Goal: Task Accomplishment & Management: Use online tool/utility

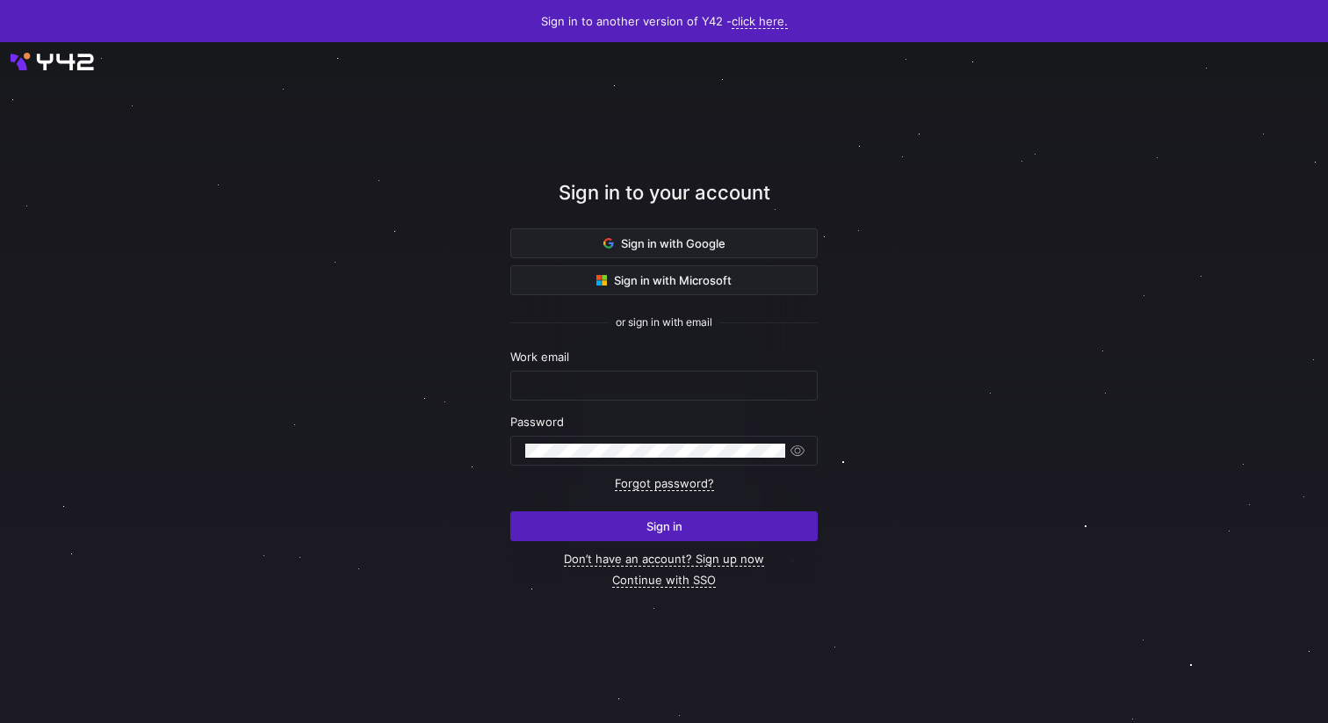
type input "[PERSON_NAME][EMAIL_ADDRESS][DOMAIN_NAME]"
click at [967, 314] on div at bounding box center [664, 382] width 1195 height 613
click at [938, 361] on div at bounding box center [664, 382] width 1195 height 613
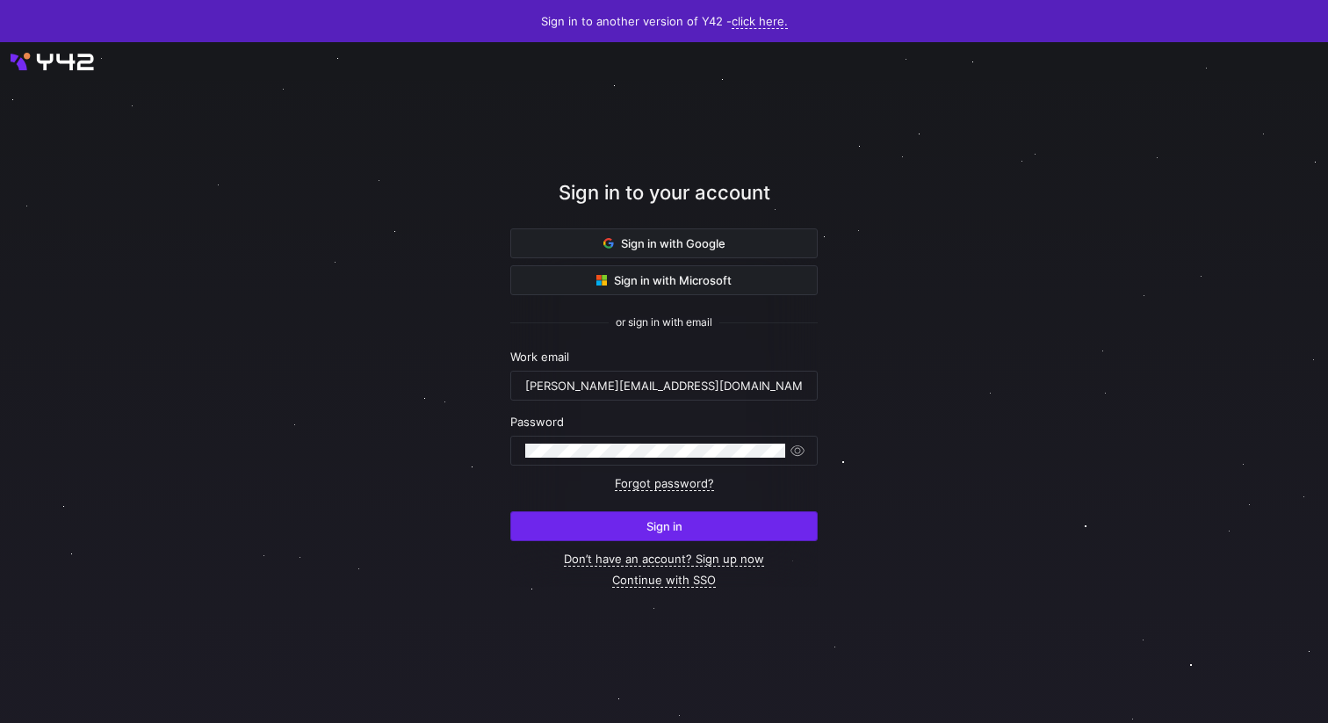
click at [781, 522] on span "submit" at bounding box center [664, 526] width 306 height 28
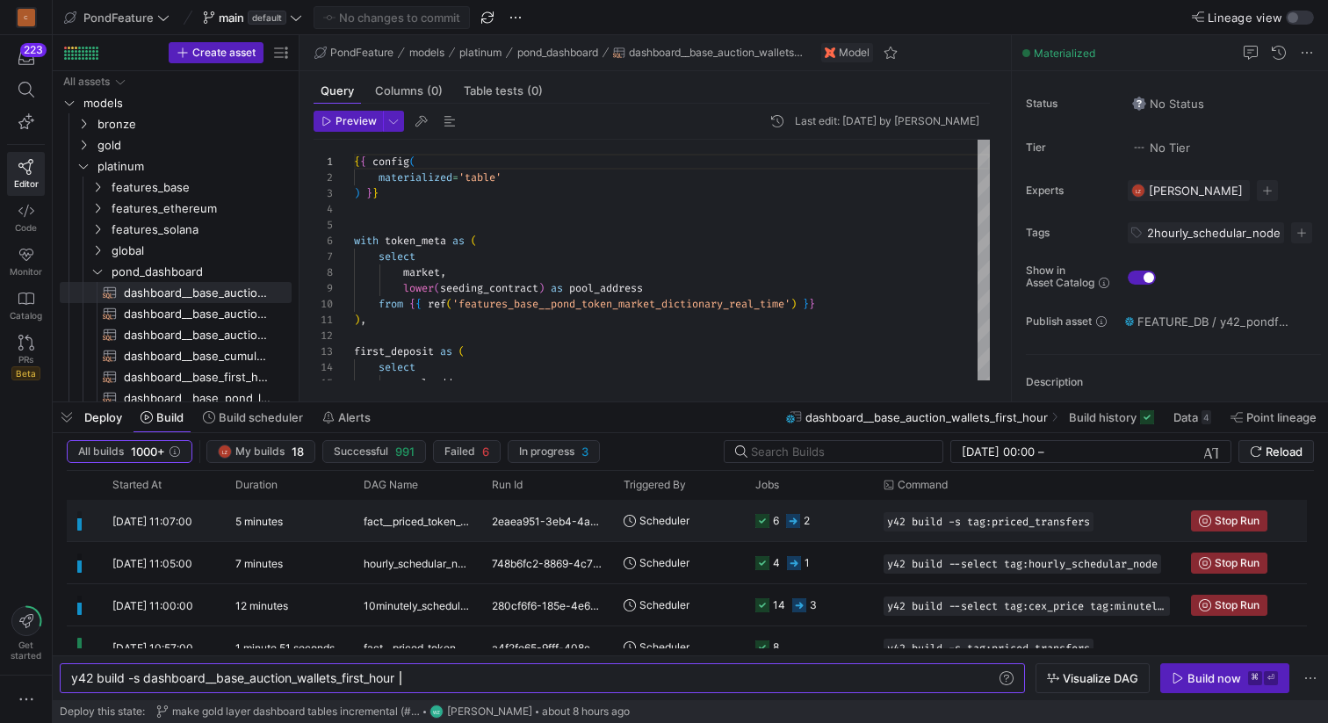
scroll to position [158, 0]
click at [158, 483] on span "Started At" at bounding box center [136, 485] width 49 height 12
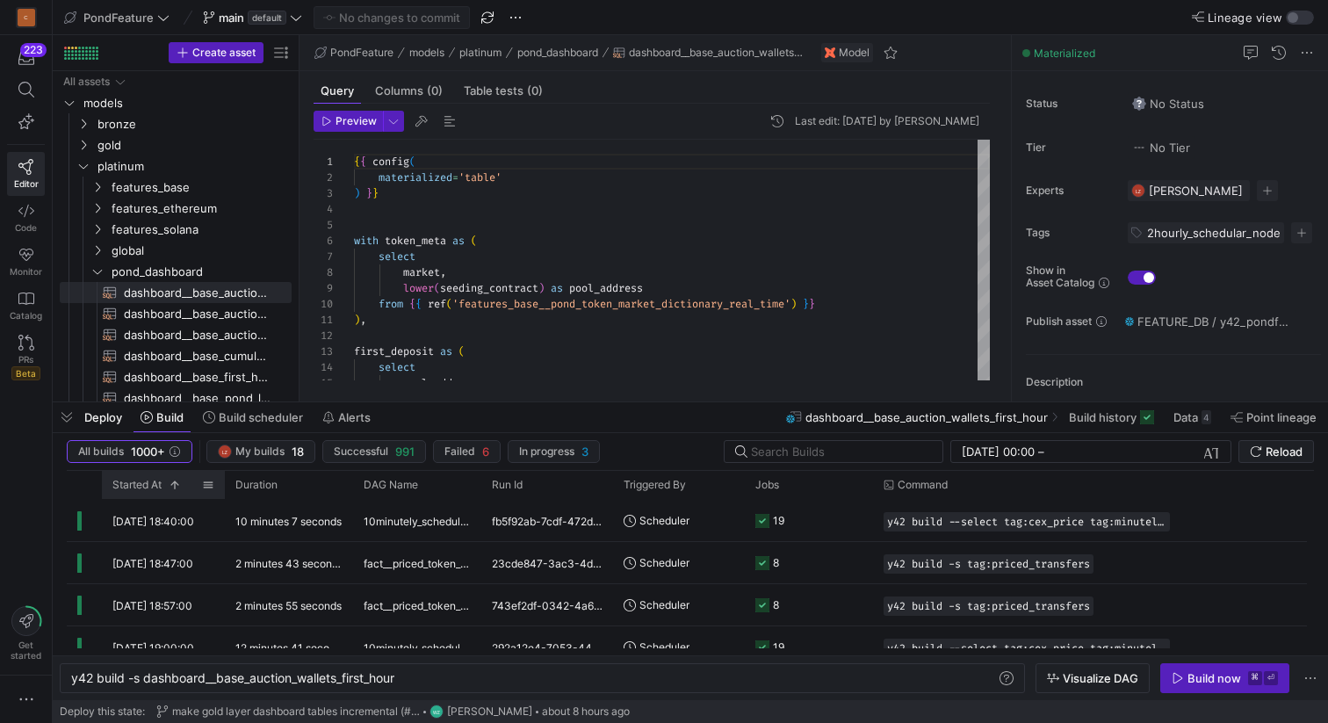
click at [158, 483] on span "Started At" at bounding box center [136, 485] width 49 height 12
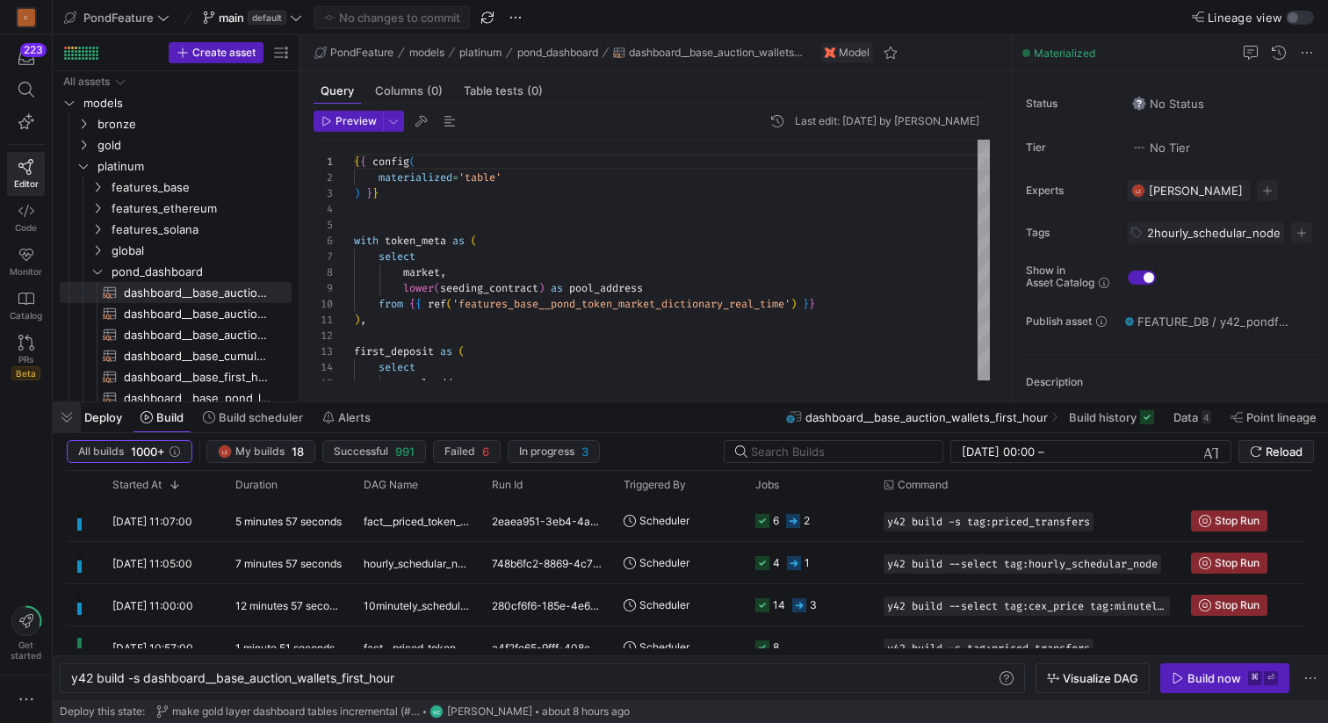
click at [69, 416] on span "button" at bounding box center [67, 417] width 28 height 30
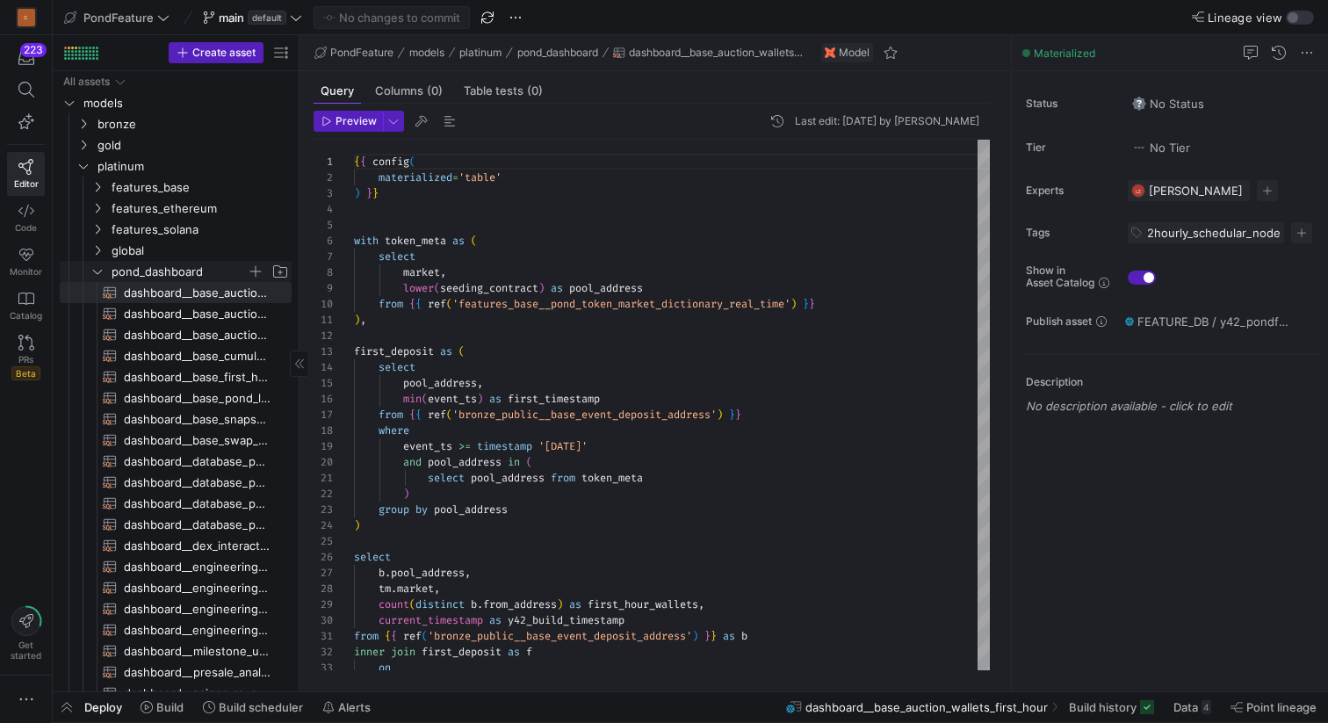
click at [94, 270] on icon "Press SPACE to select this row." at bounding box center [97, 271] width 12 height 11
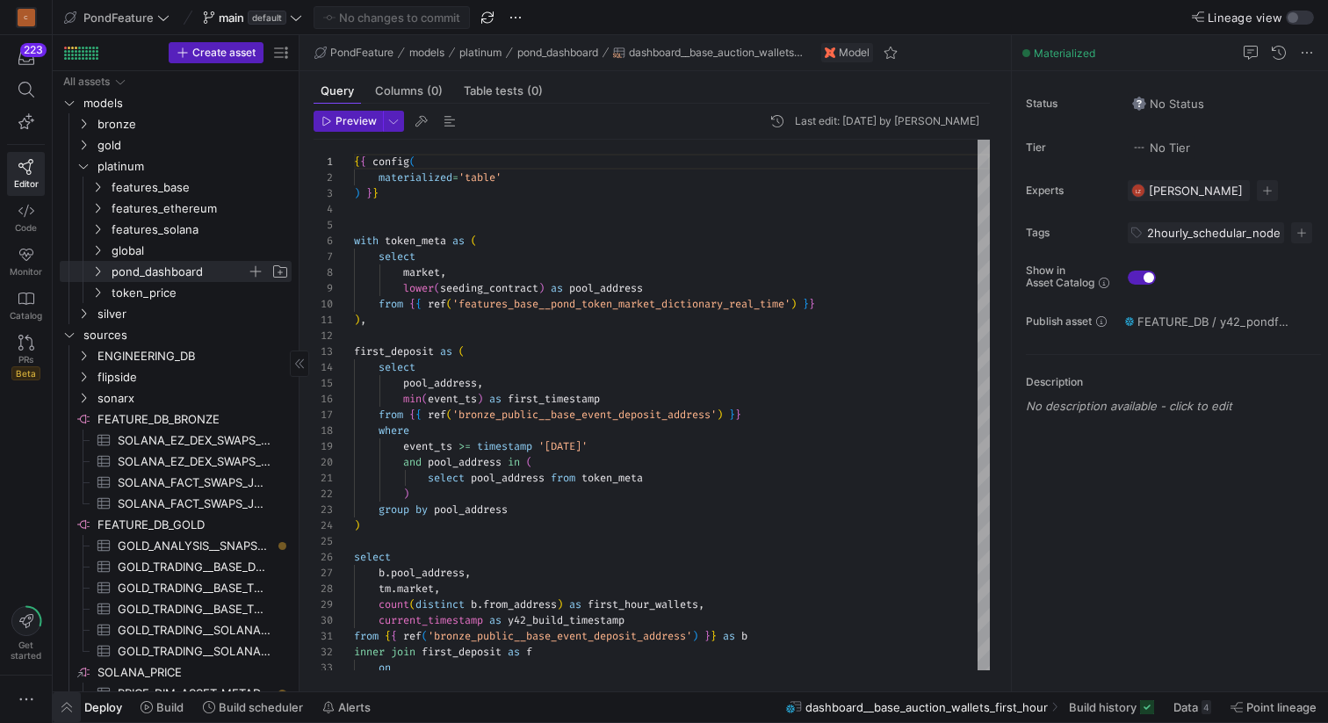
click at [68, 706] on span "button" at bounding box center [67, 707] width 28 height 30
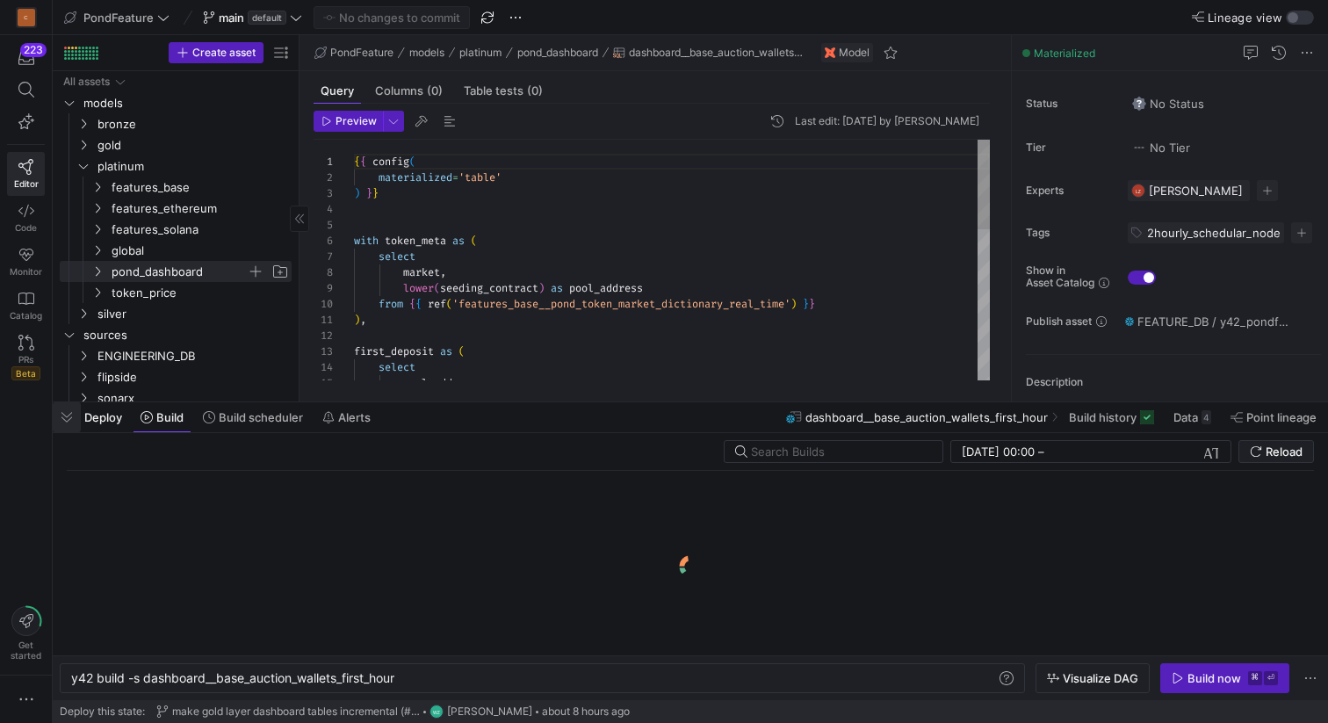
scroll to position [0, 329]
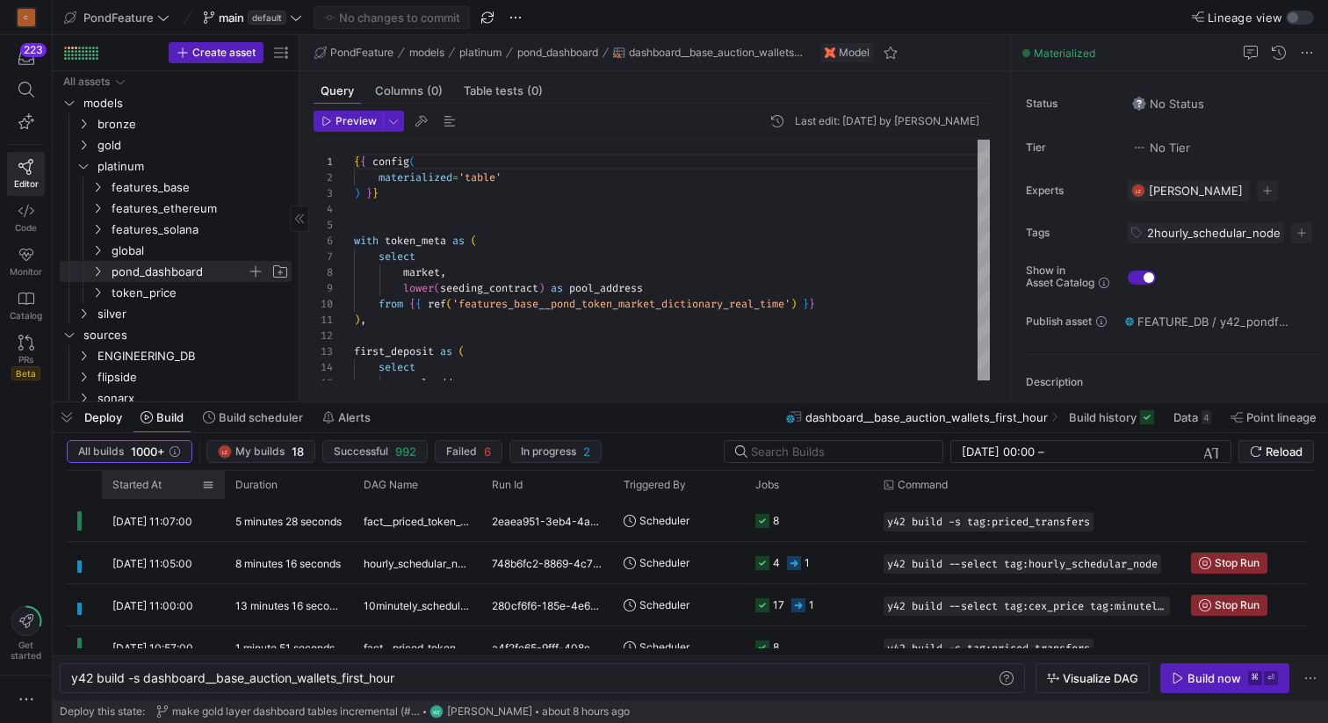
click at [162, 488] on span "Started At" at bounding box center [136, 485] width 49 height 12
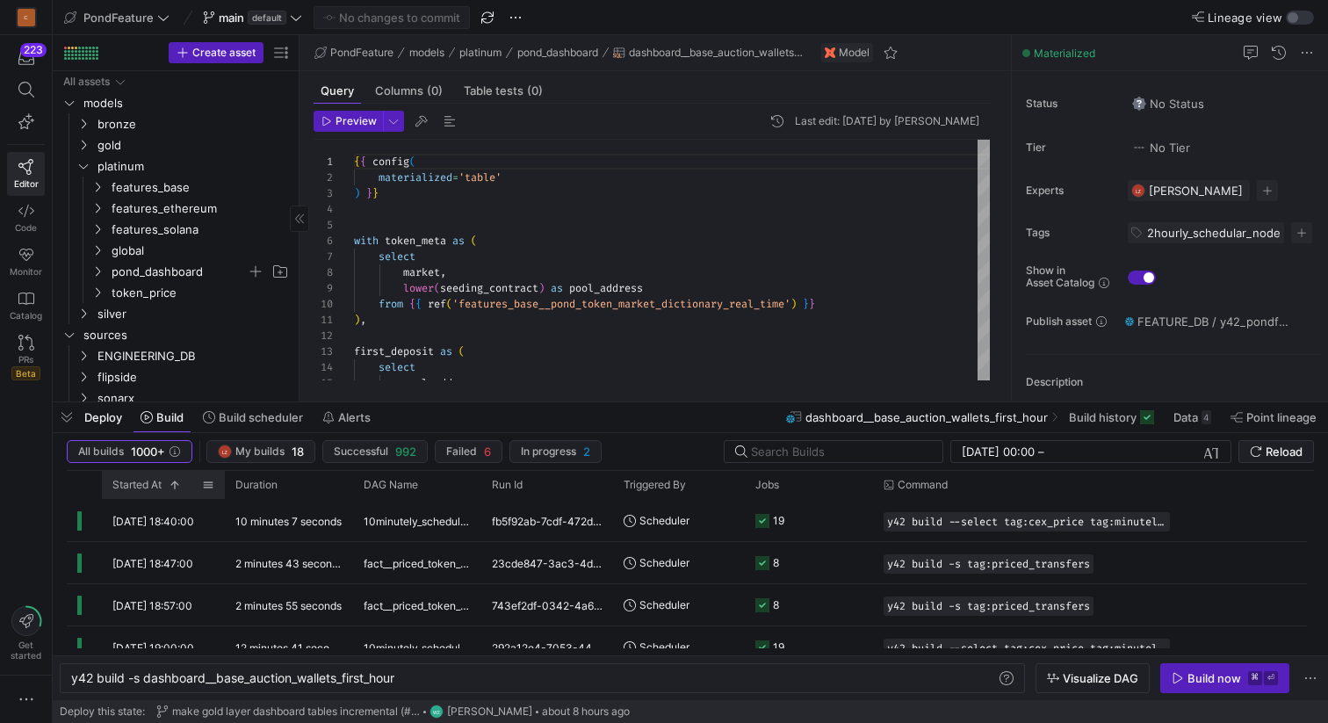
click at [162, 488] on span "Started At" at bounding box center [136, 485] width 49 height 12
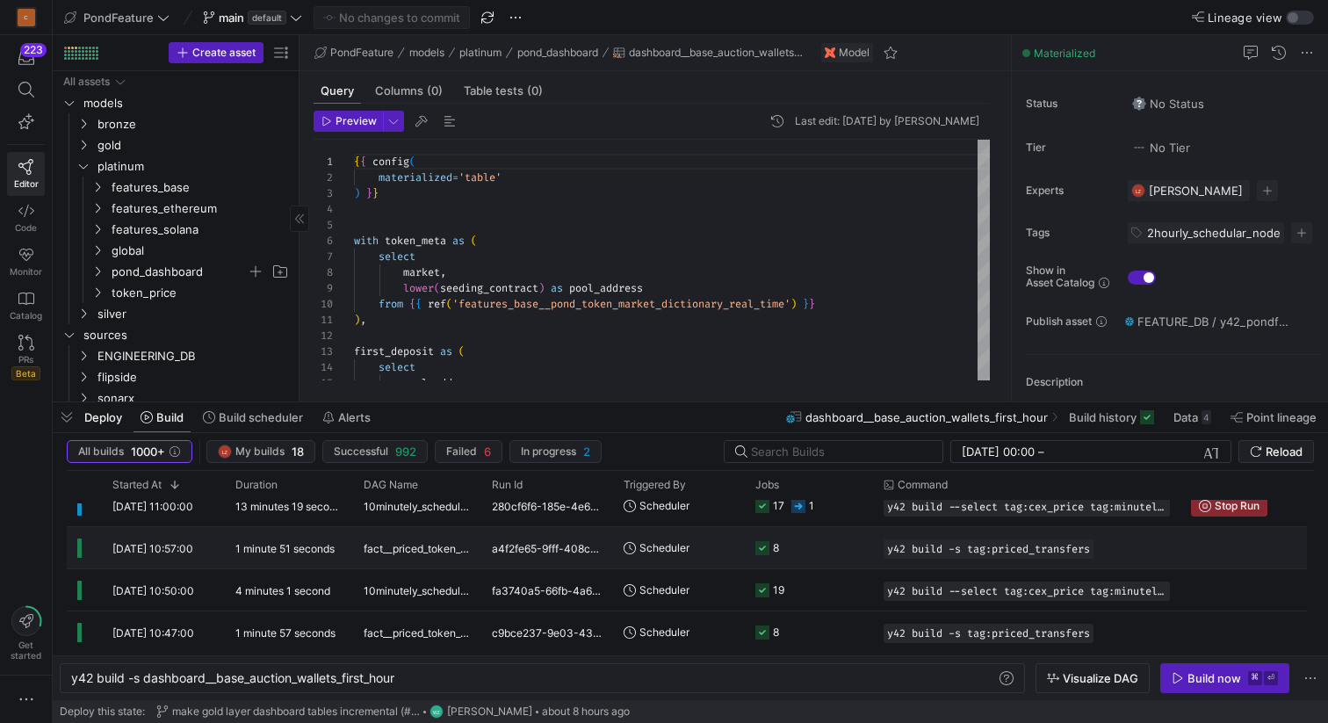
scroll to position [0, 0]
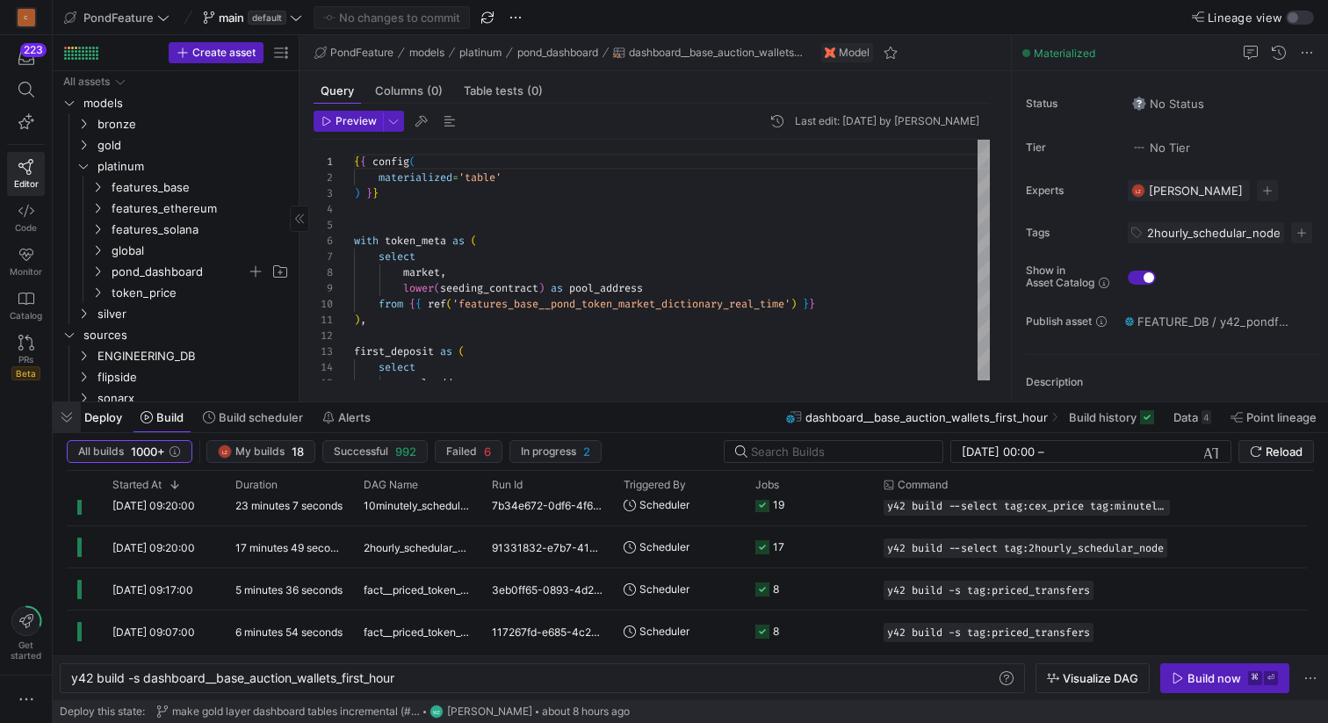
click at [61, 411] on span "button" at bounding box center [67, 417] width 28 height 30
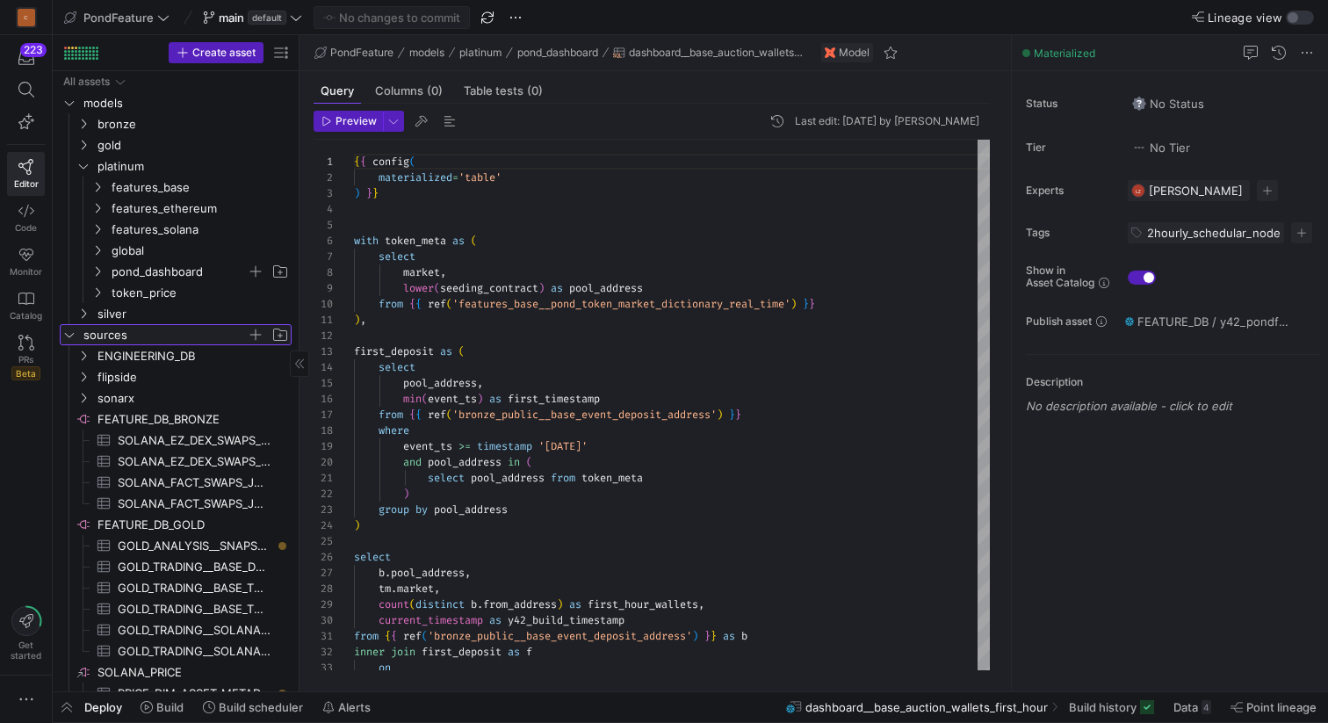
click at [70, 333] on icon "Press SPACE to select this row." at bounding box center [69, 334] width 12 height 11
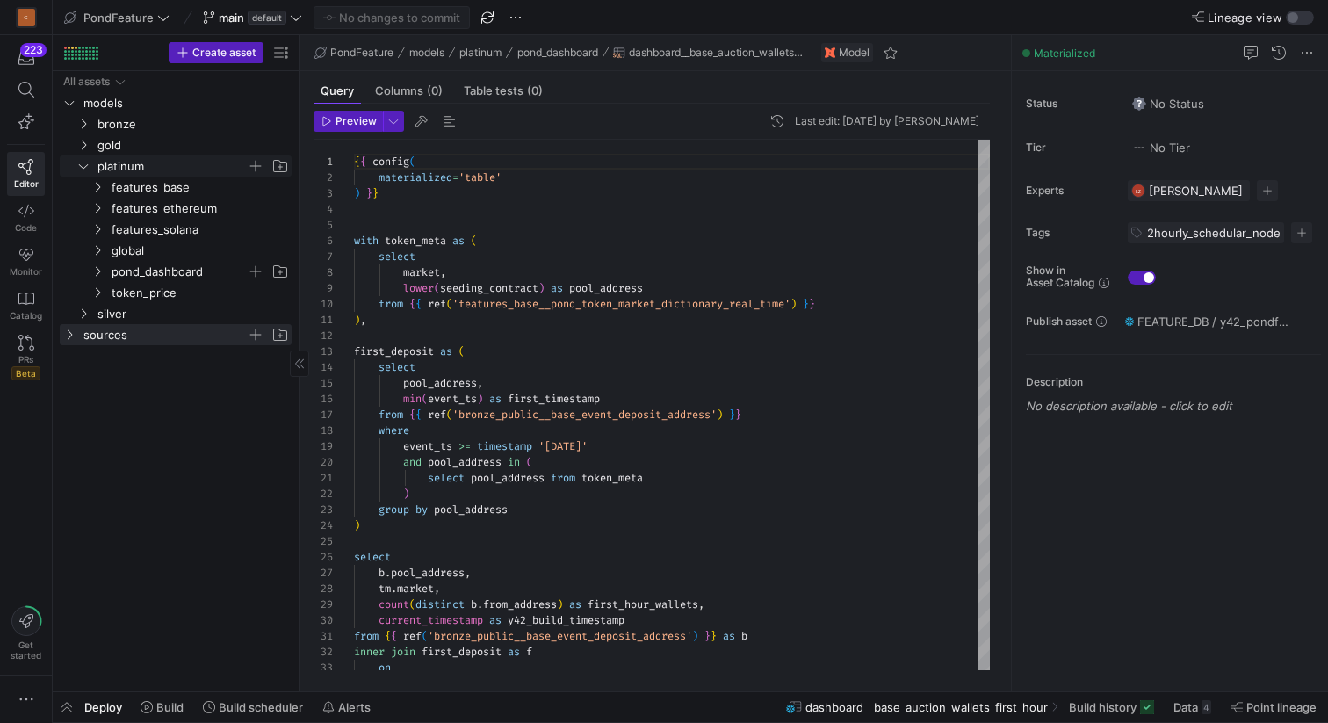
click at [87, 160] on y42-icon "Press SPACE to select this row." at bounding box center [83, 166] width 14 height 14
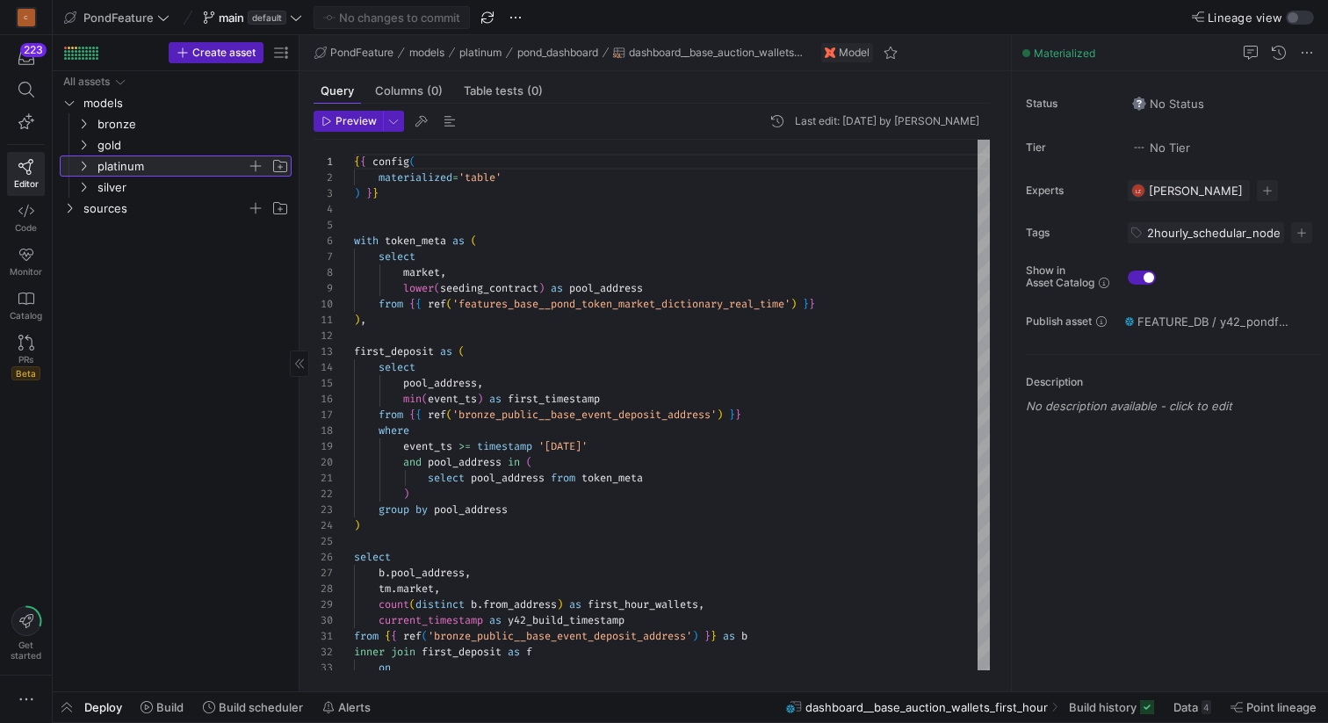
click at [87, 160] on y42-icon at bounding box center [83, 166] width 14 height 14
